Goal: Information Seeking & Learning: Learn about a topic

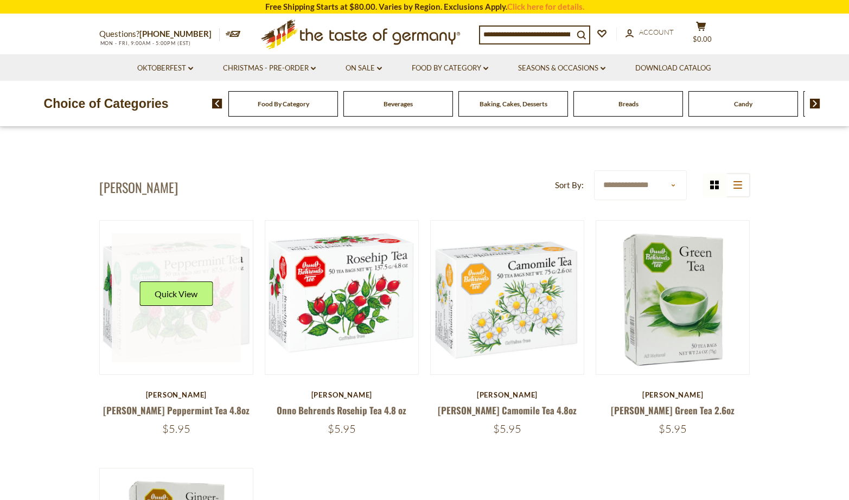
click at [176, 334] on link at bounding box center [176, 297] width 129 height 129
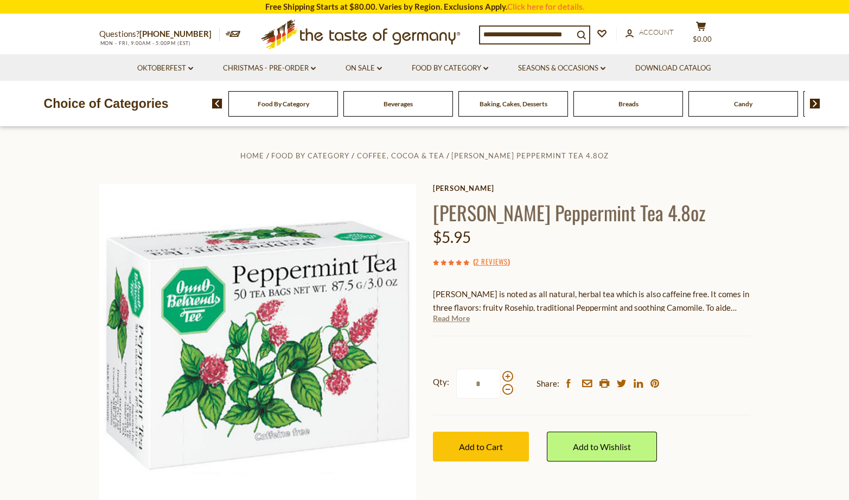
click at [463, 320] on link "Read More" at bounding box center [451, 318] width 37 height 11
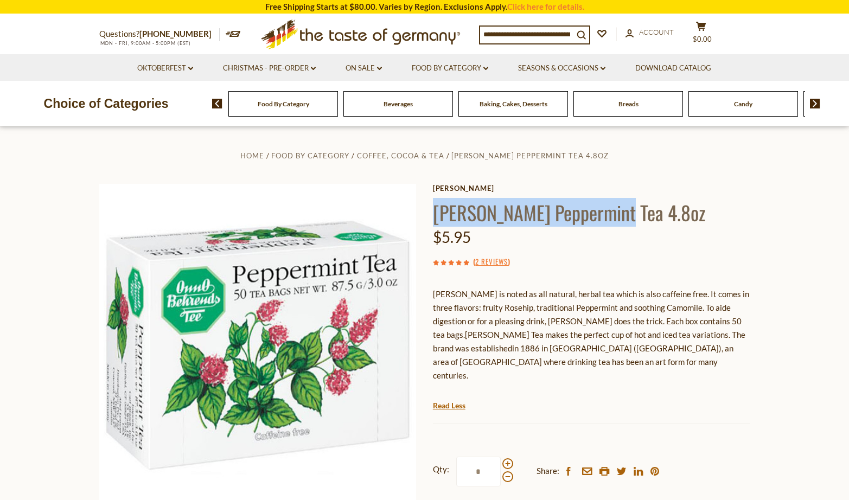
drag, startPoint x: 437, startPoint y: 217, endPoint x: 625, endPoint y: 215, distance: 188.3
click at [625, 215] on h1 "[PERSON_NAME] Peppermint Tea 4.8oz" at bounding box center [591, 212] width 317 height 24
copy h1 "[PERSON_NAME] Peppermint"
